Goal: Find specific page/section: Find specific page/section

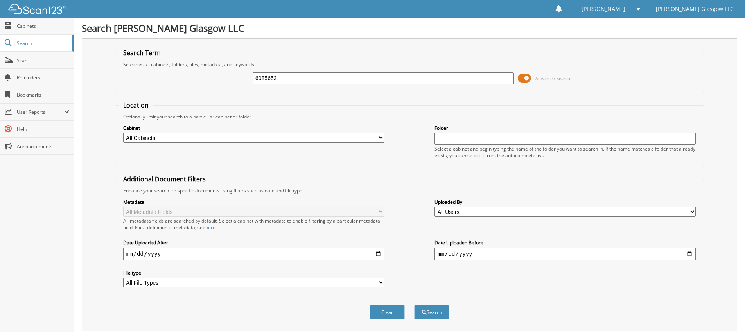
type input "6085653"
click at [414, 305] on button "Search" at bounding box center [431, 312] width 35 height 14
click at [529, 79] on span at bounding box center [524, 78] width 13 height 12
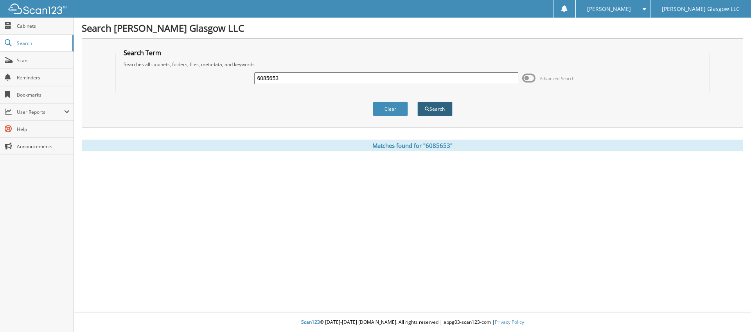
click at [437, 108] on button "Search" at bounding box center [434, 109] width 35 height 14
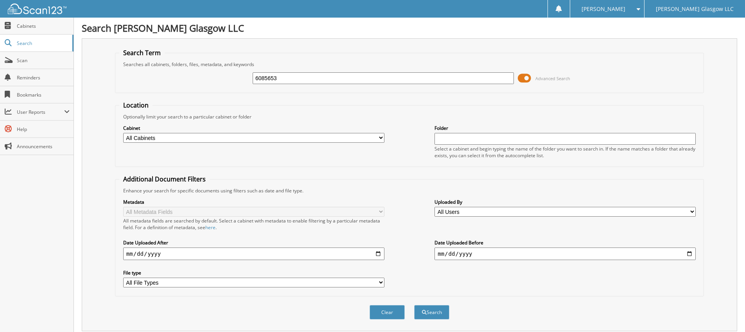
click at [527, 79] on span at bounding box center [524, 78] width 13 height 12
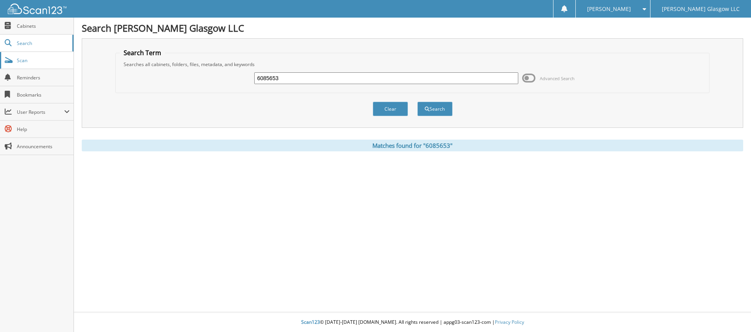
drag, startPoint x: 310, startPoint y: 79, endPoint x: 0, endPoint y: 52, distance: 311.6
click at [38, 62] on body "Kendyll L. Settings Logout Don Franklin Glasgow LLC Close Cabinets Search Scan …" at bounding box center [375, 166] width 751 height 332
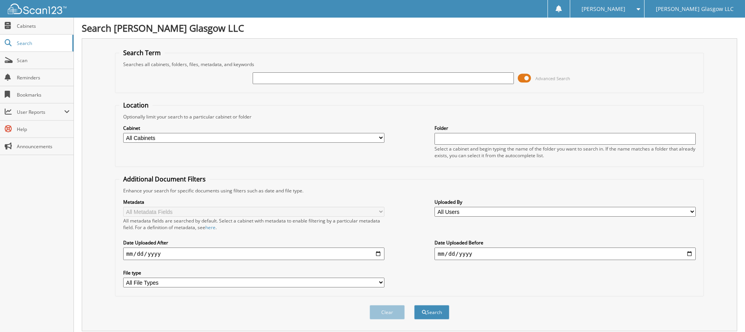
click at [330, 75] on input "text" at bounding box center [383, 78] width 261 height 12
type input "6085653"
click at [527, 77] on span at bounding box center [524, 78] width 13 height 12
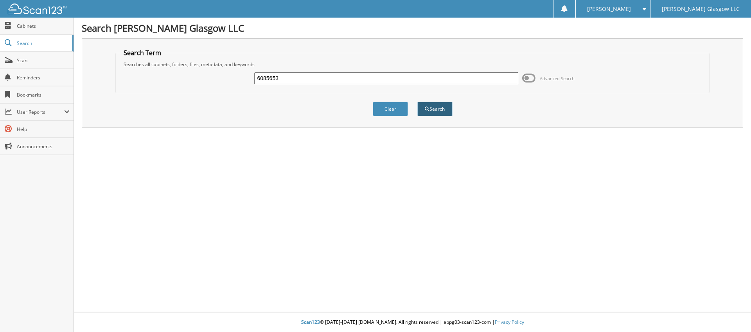
click at [430, 110] on button "Search" at bounding box center [434, 109] width 35 height 14
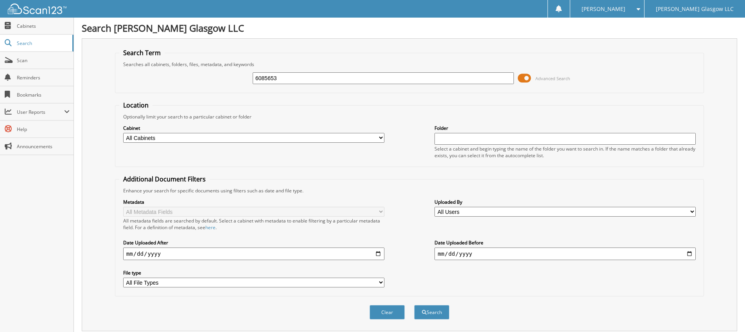
click at [527, 78] on span at bounding box center [524, 78] width 13 height 12
